Goal: Check status: Check status

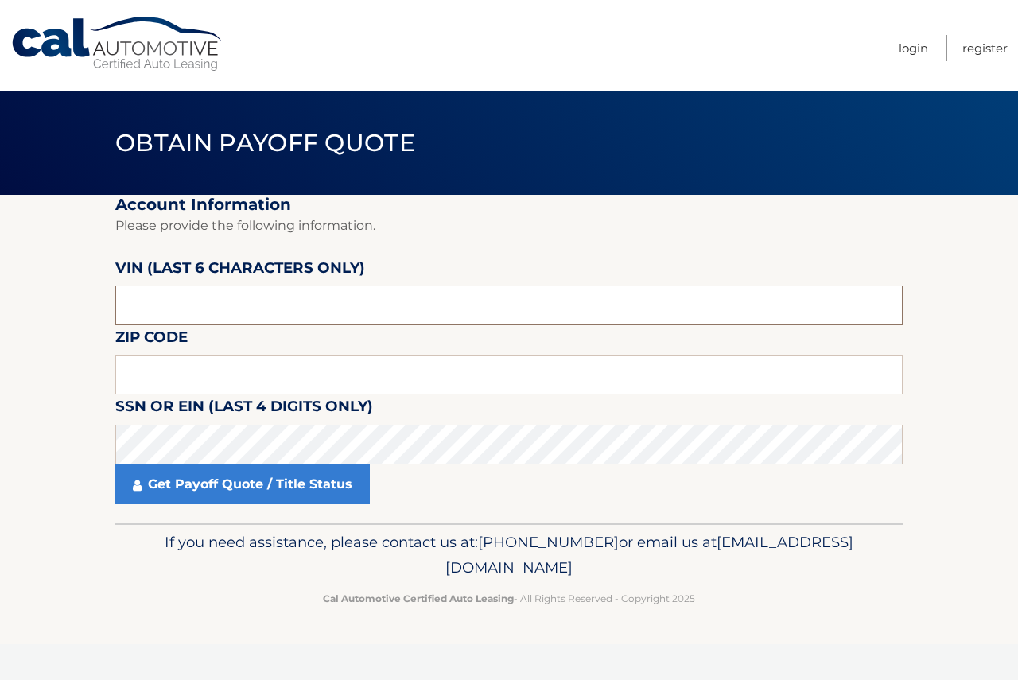
click at [308, 307] on input "text" at bounding box center [509, 306] width 788 height 40
click at [502, 383] on input "text" at bounding box center [509, 375] width 788 height 40
type input "08759"
click at [229, 307] on input "text" at bounding box center [509, 306] width 788 height 40
type input "413173"
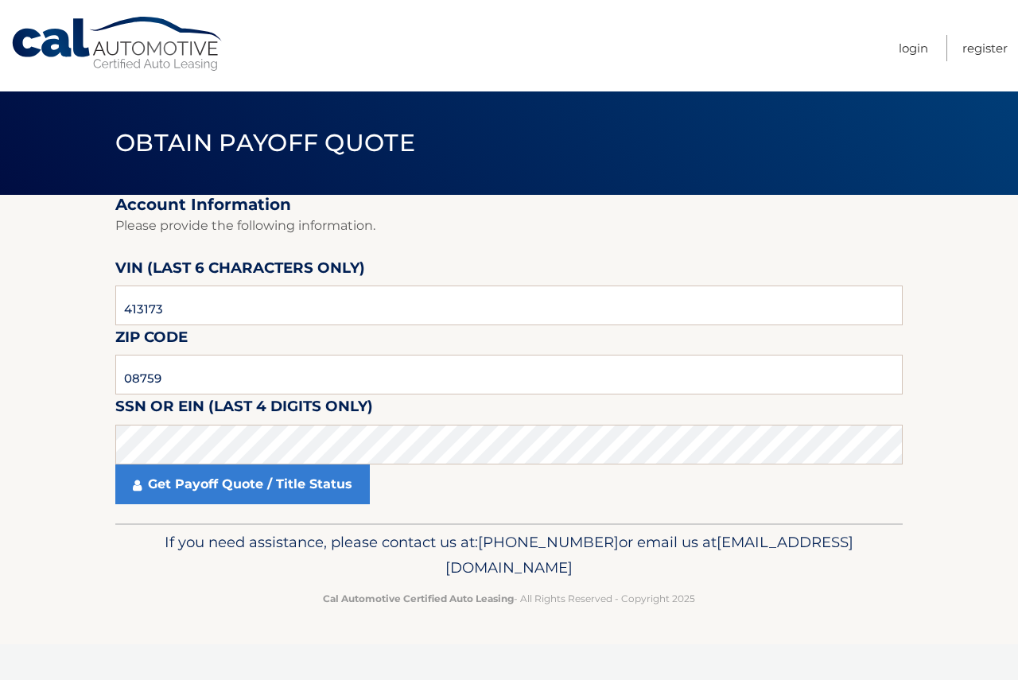
click at [335, 511] on fieldset "Account Information Please provide the following information. VIN (last 6 chara…" at bounding box center [509, 359] width 788 height 329
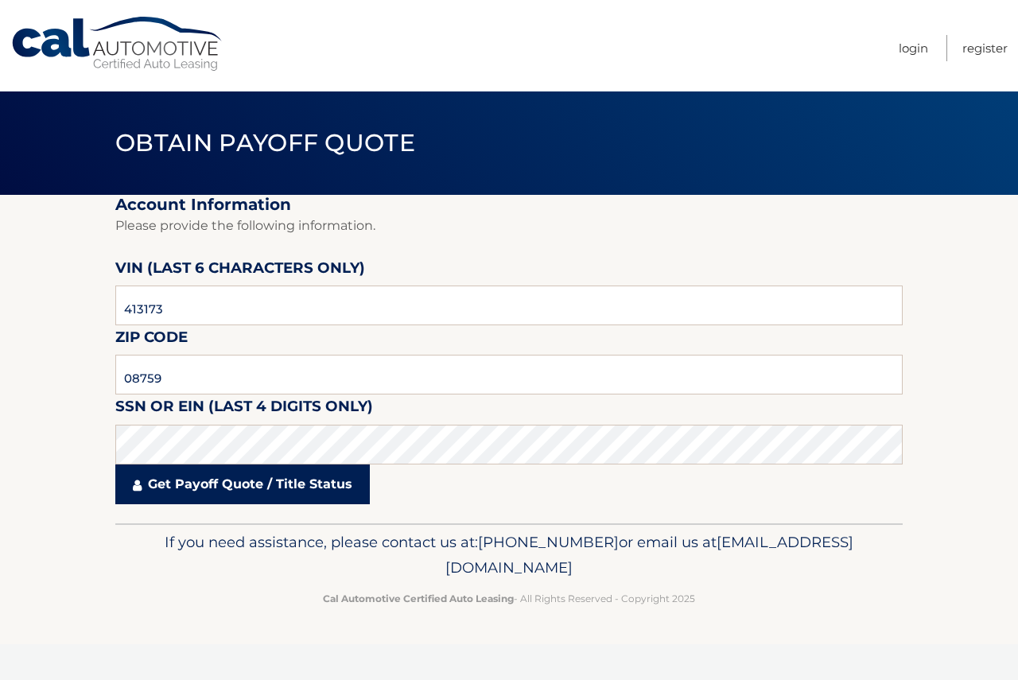
click at [329, 501] on link "Get Payoff Quote / Title Status" at bounding box center [242, 485] width 255 height 40
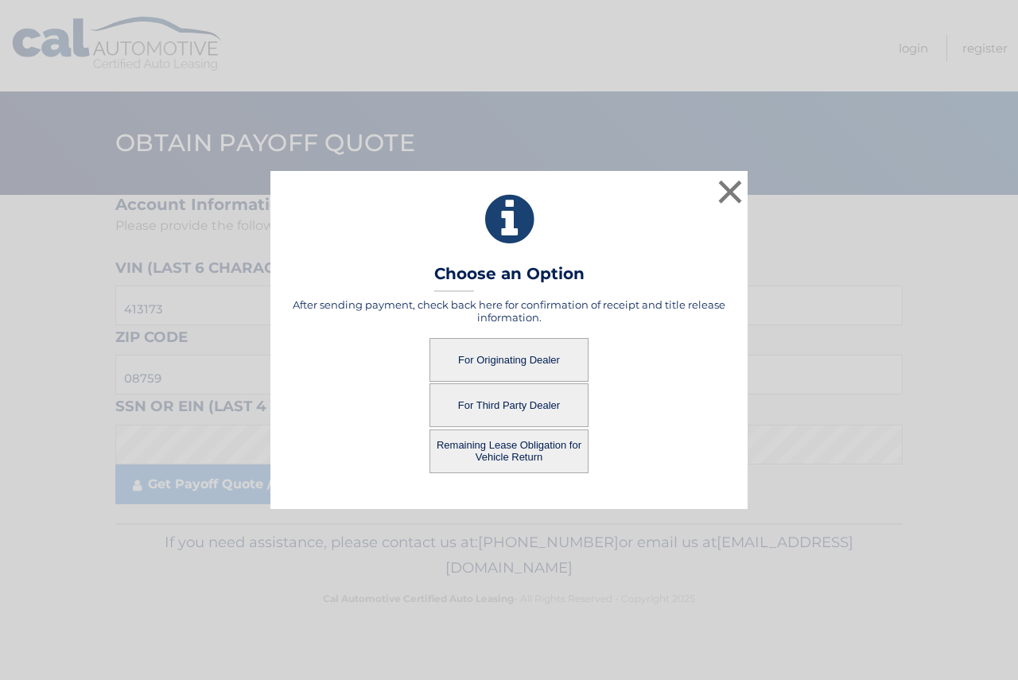
click at [461, 356] on button "For Originating Dealer" at bounding box center [509, 360] width 159 height 44
